Goal: Find specific page/section: Find specific page/section

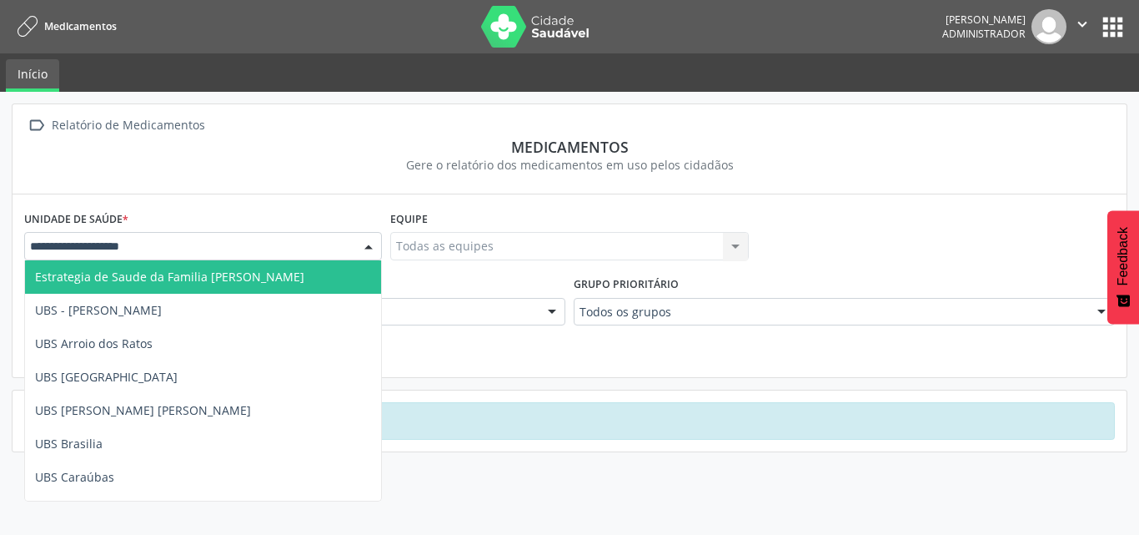
click at [321, 252] on div at bounding box center [203, 246] width 358 height 28
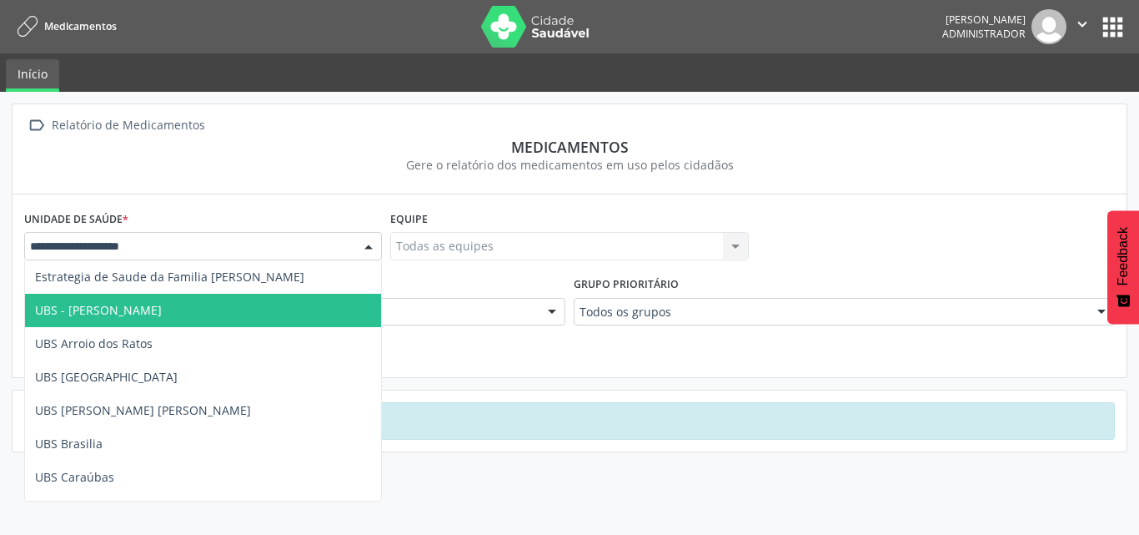
click at [284, 298] on span "UBS - [PERSON_NAME]" at bounding box center [203, 310] width 356 height 33
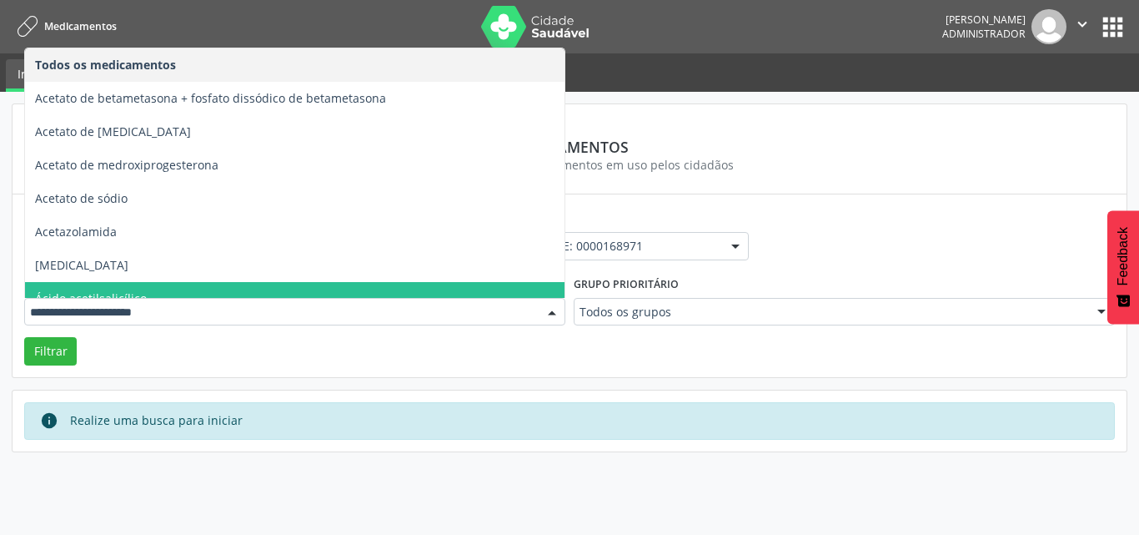
click at [199, 322] on div at bounding box center [294, 312] width 541 height 28
click at [110, 359] on form "Unidade de saúde * UBS - [PERSON_NAME] Estrategia de Saude da Familia [PERSON_N…" at bounding box center [569, 285] width 1091 height 158
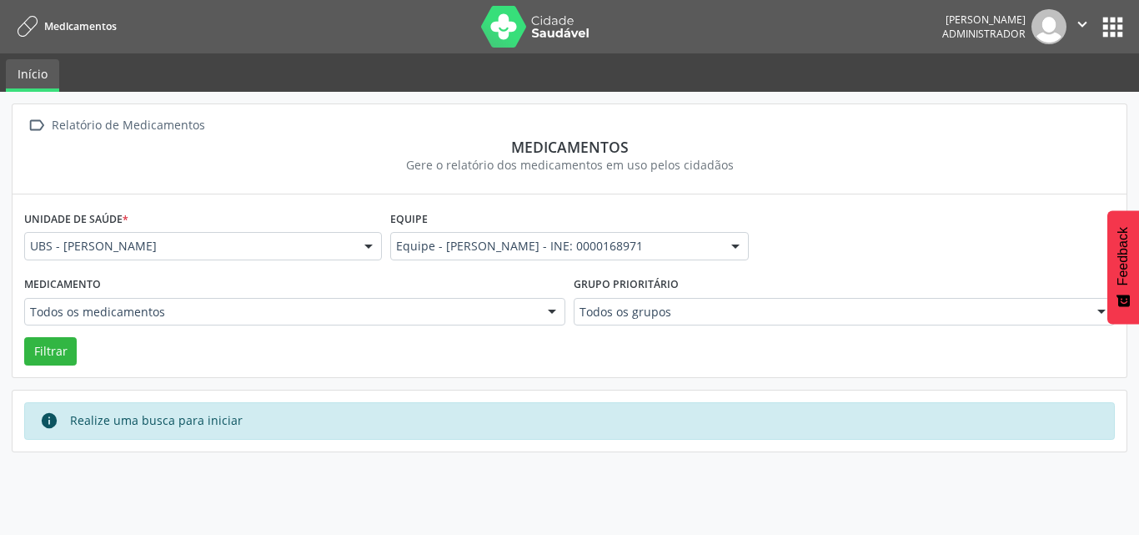
click at [20, 364] on div "Unidade de saúde * UBS - [PERSON_NAME] Estrategia de Saude da Familia [PERSON_N…" at bounding box center [570, 285] width 1114 height 182
click at [59, 364] on button "Filtrar" at bounding box center [50, 351] width 53 height 28
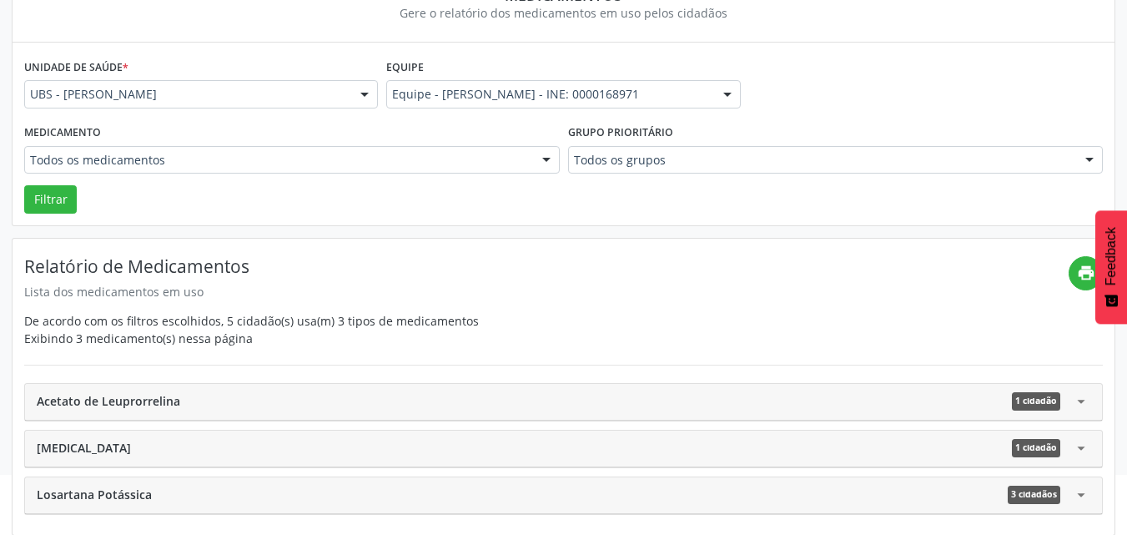
scroll to position [153, 0]
click at [260, 410] on div "Acetato de Leuprorrelina 1 cidadão arrow_drop_down" at bounding box center [563, 401] width 1077 height 37
click at [261, 396] on div "Acetato de Leuprorrelina 1 cidadão" at bounding box center [554, 400] width 1035 height 18
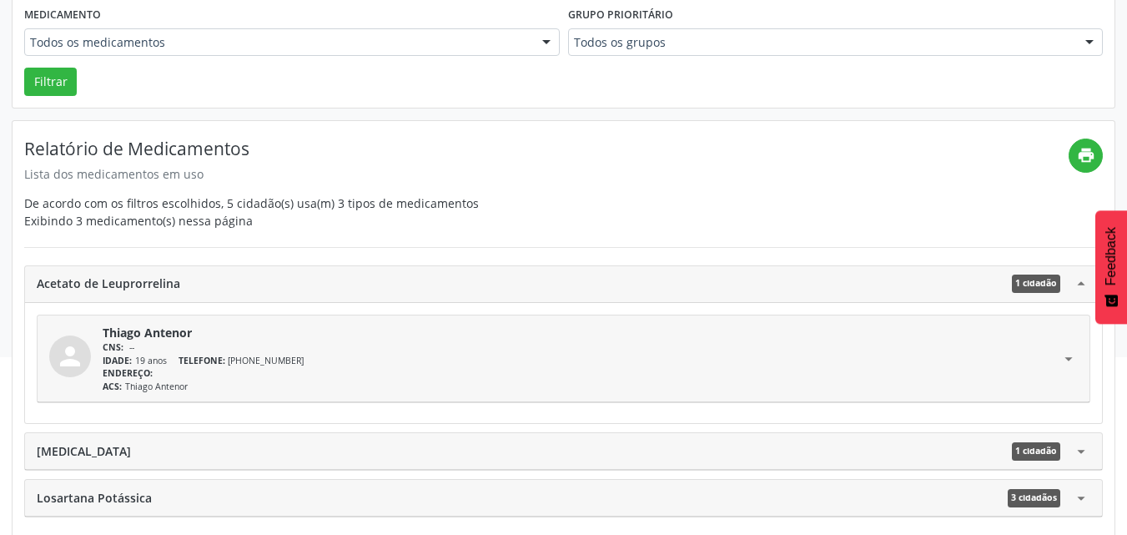
scroll to position [273, 0]
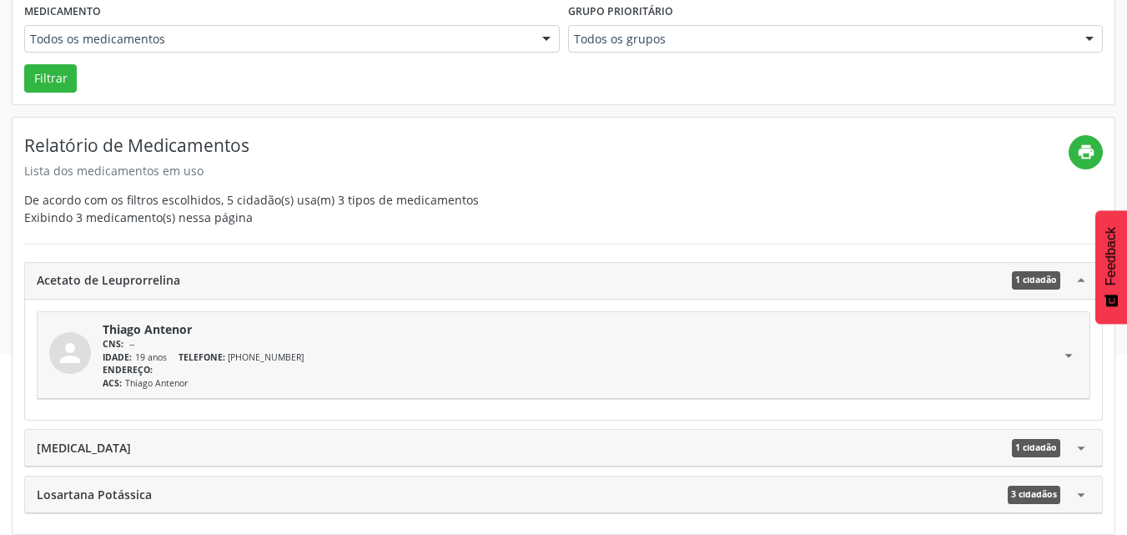
click at [273, 379] on div "ACS: [PERSON_NAME]" at bounding box center [581, 383] width 957 height 13
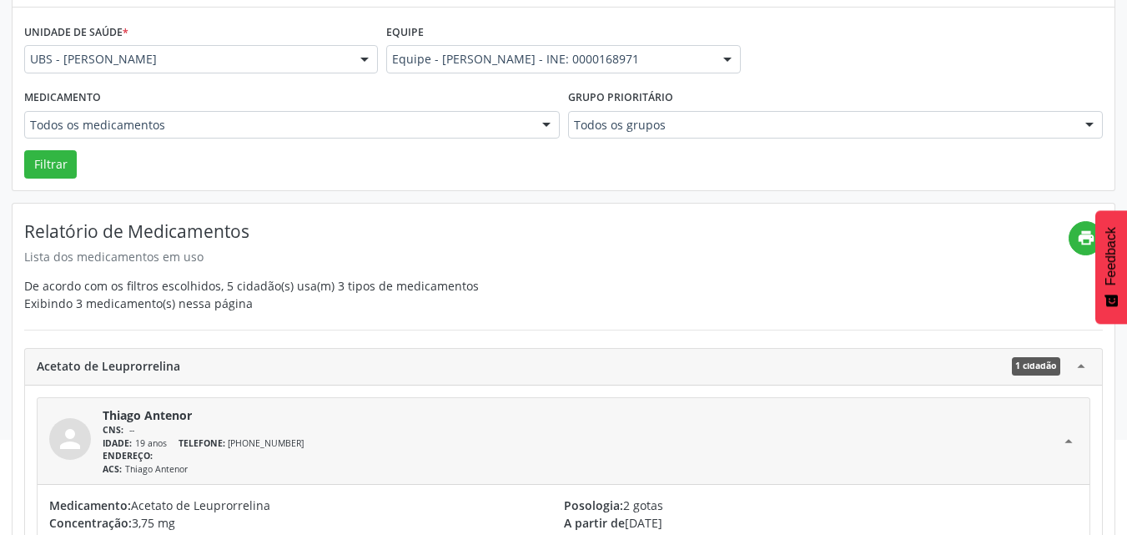
scroll to position [0, 0]
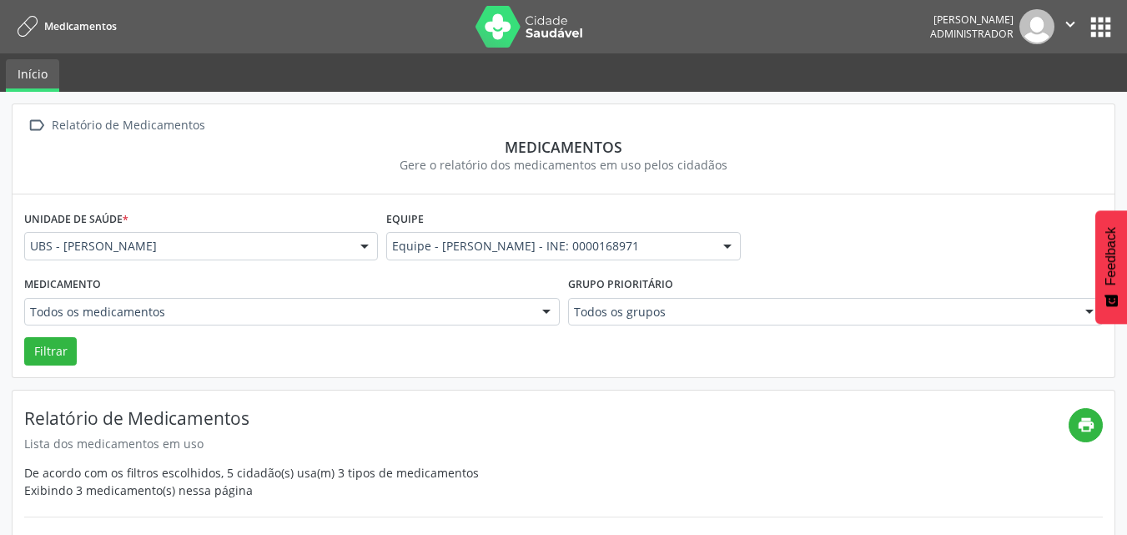
click at [496, 15] on img at bounding box center [529, 27] width 108 height 42
